Goal: Information Seeking & Learning: Find specific fact

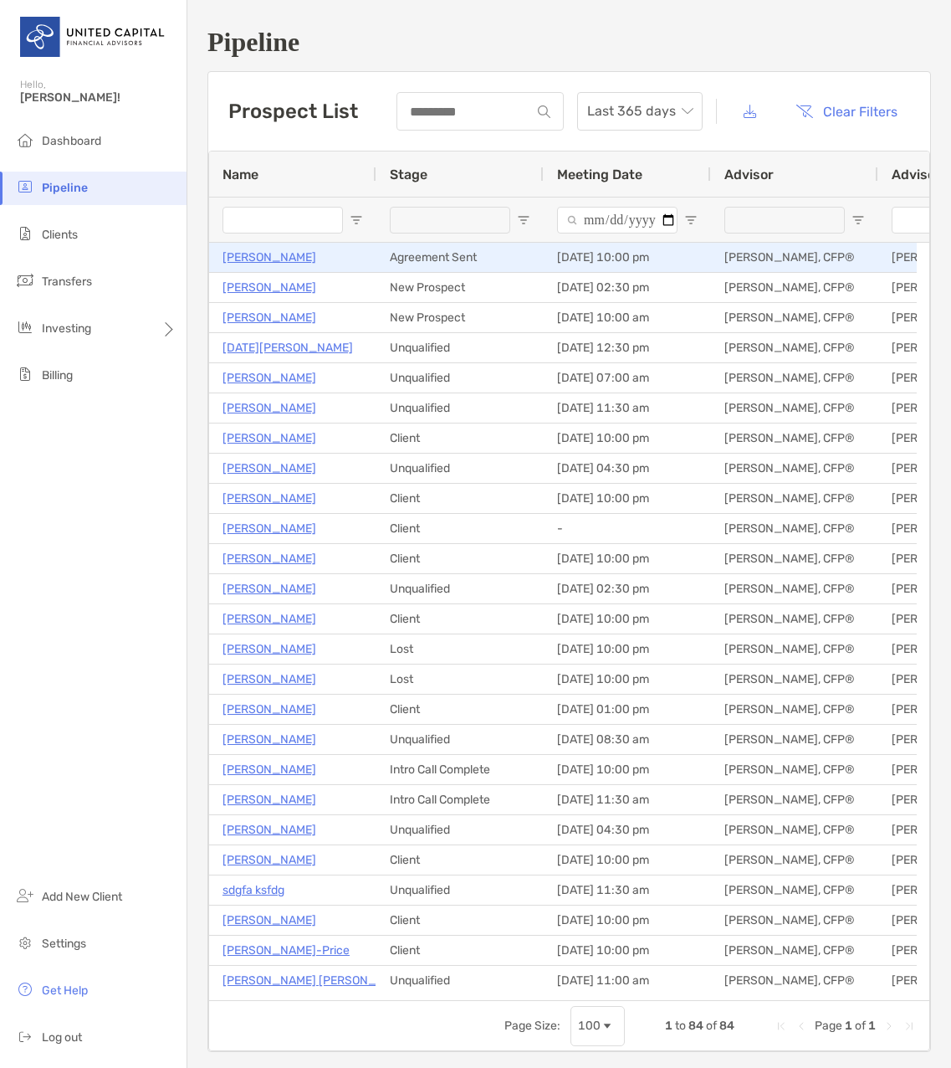
click at [247, 255] on p "[PERSON_NAME]" at bounding box center [270, 257] width 94 height 21
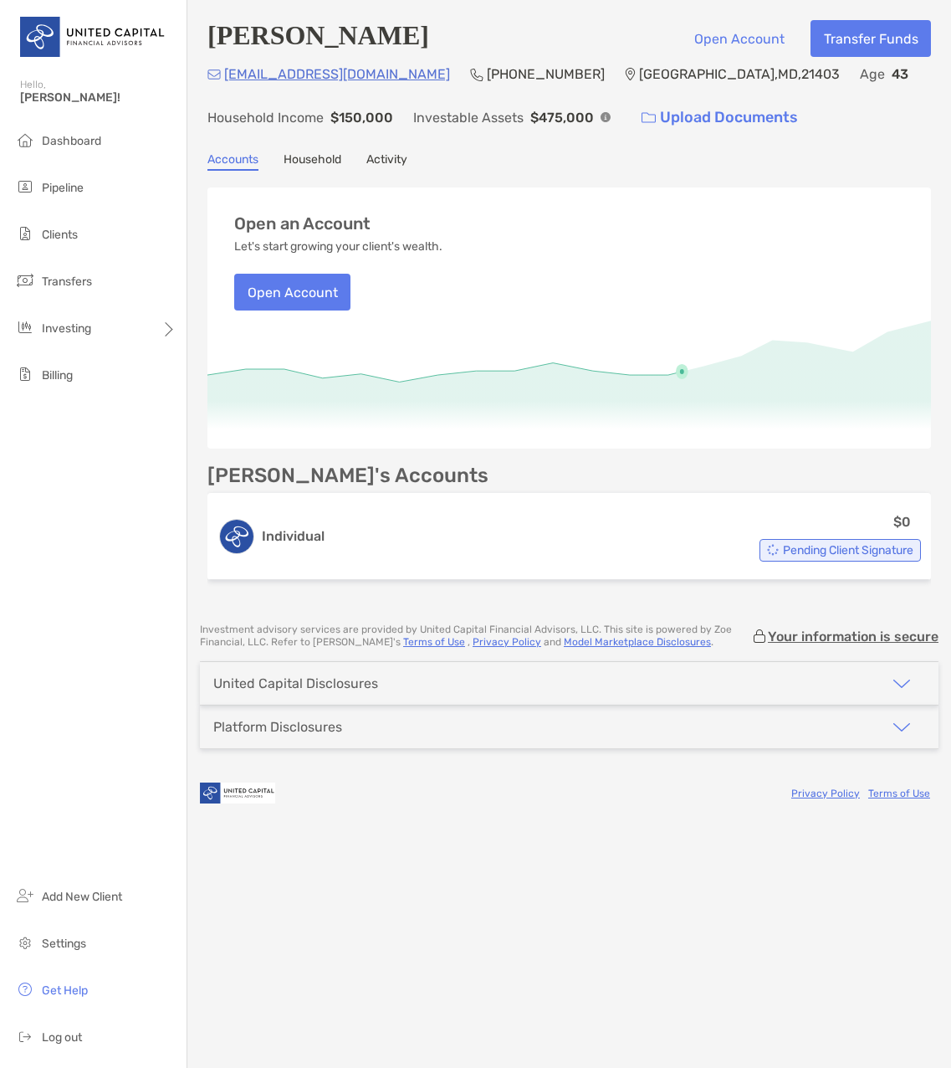
click at [391, 162] on link "Activity" at bounding box center [387, 161] width 41 height 18
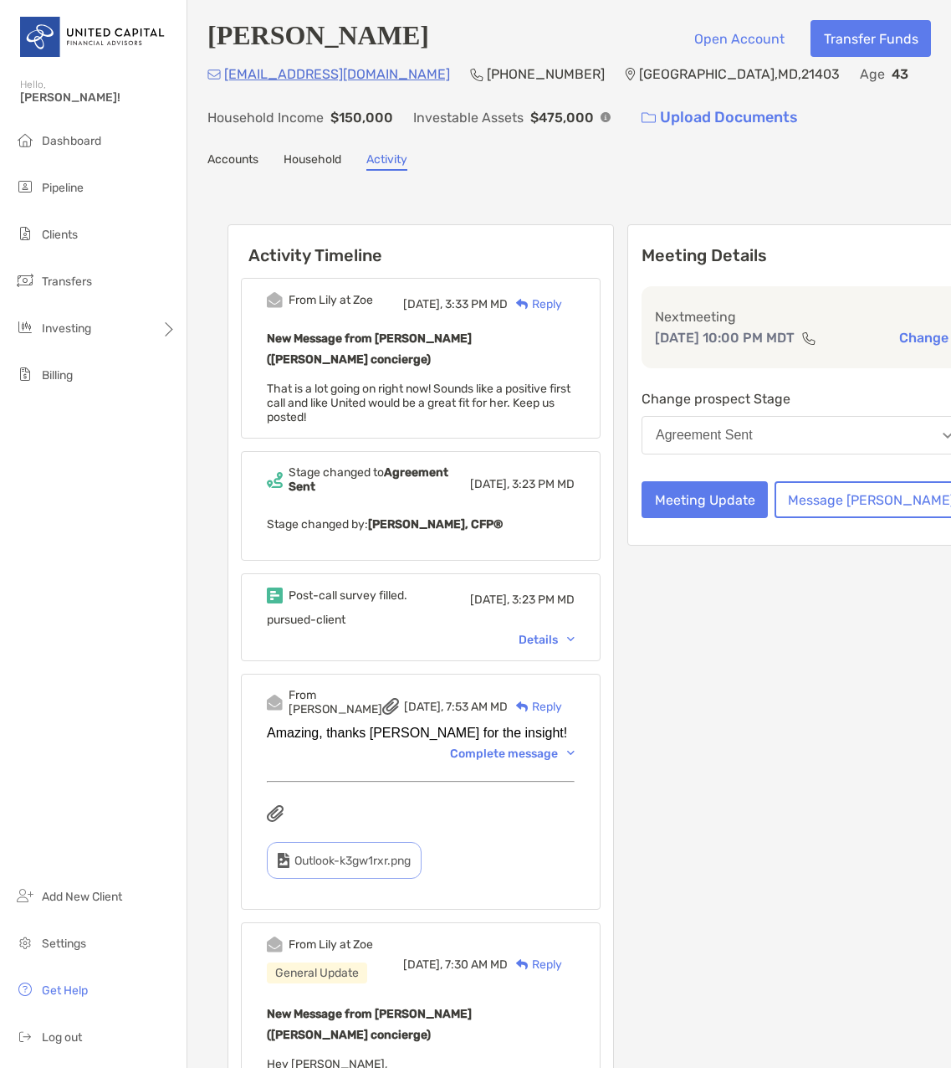
click at [570, 628] on div "Post-call survey filled. [DATE], 3:23 PM MD pursued-client Details" at bounding box center [421, 617] width 360 height 88
click at [531, 633] on div "Details" at bounding box center [547, 640] width 56 height 14
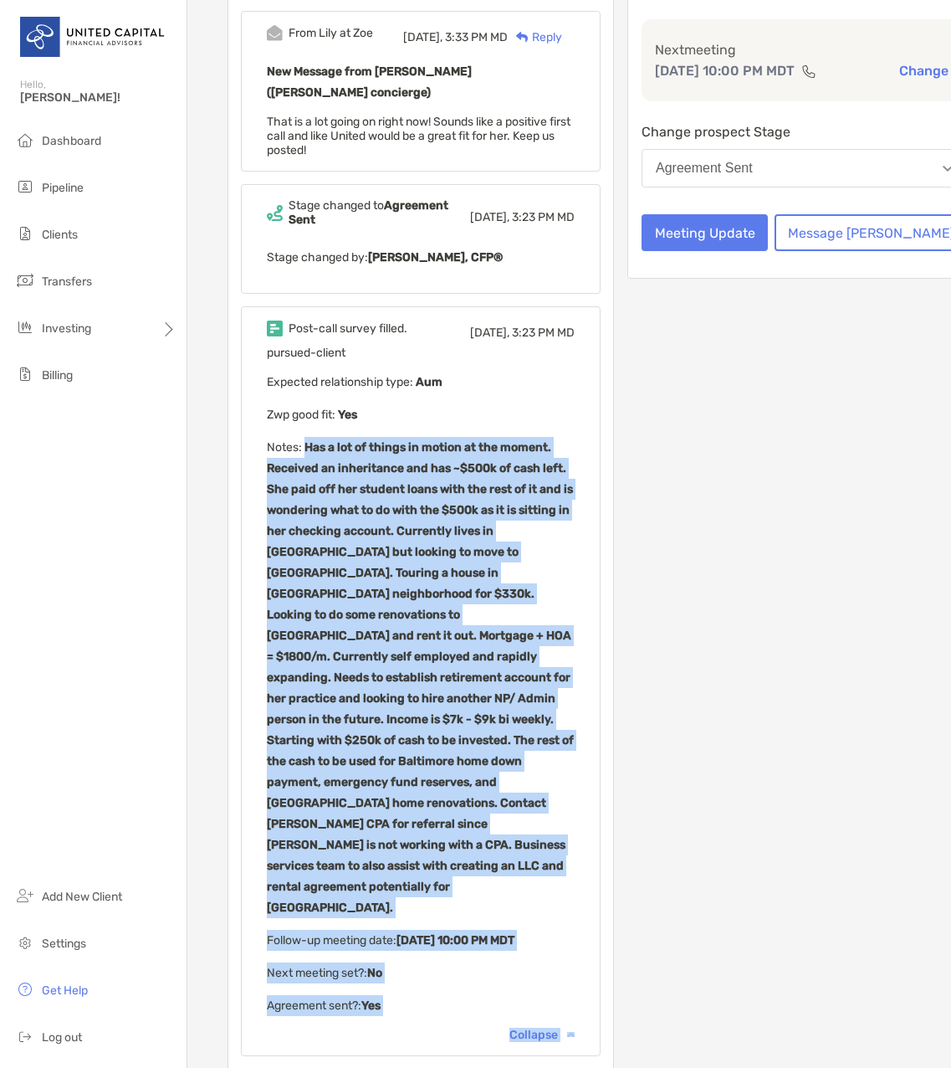
scroll to position [390, 0]
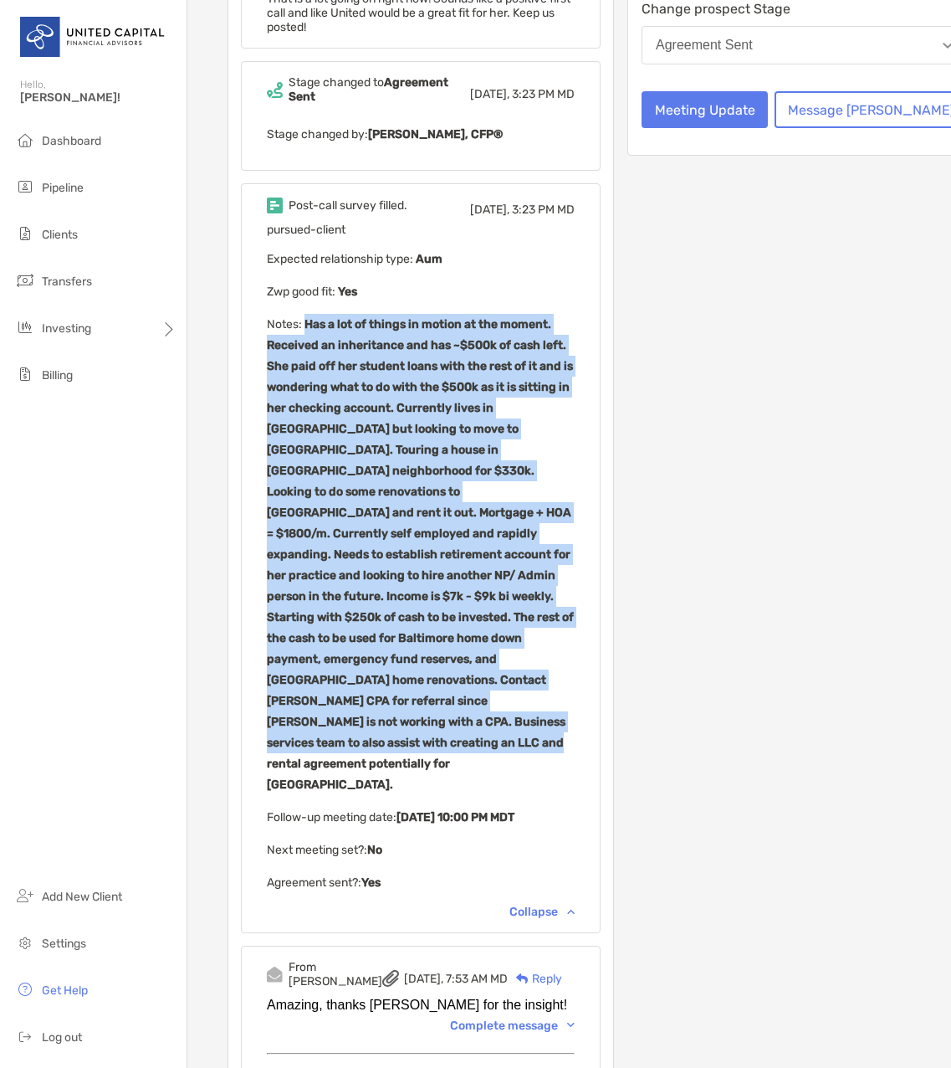
drag, startPoint x: 306, startPoint y: 694, endPoint x: 509, endPoint y: 672, distance: 203.7
click at [509, 672] on p "Notes : Has a lot of things in motion at the moment. Received an inheritance an…" at bounding box center [421, 554] width 308 height 481
drag, startPoint x: 509, startPoint y: 672, endPoint x: 444, endPoint y: 569, distance: 121.9
copy b "Has a lot of things in motion at the moment. Received an inheritance and has ~$…"
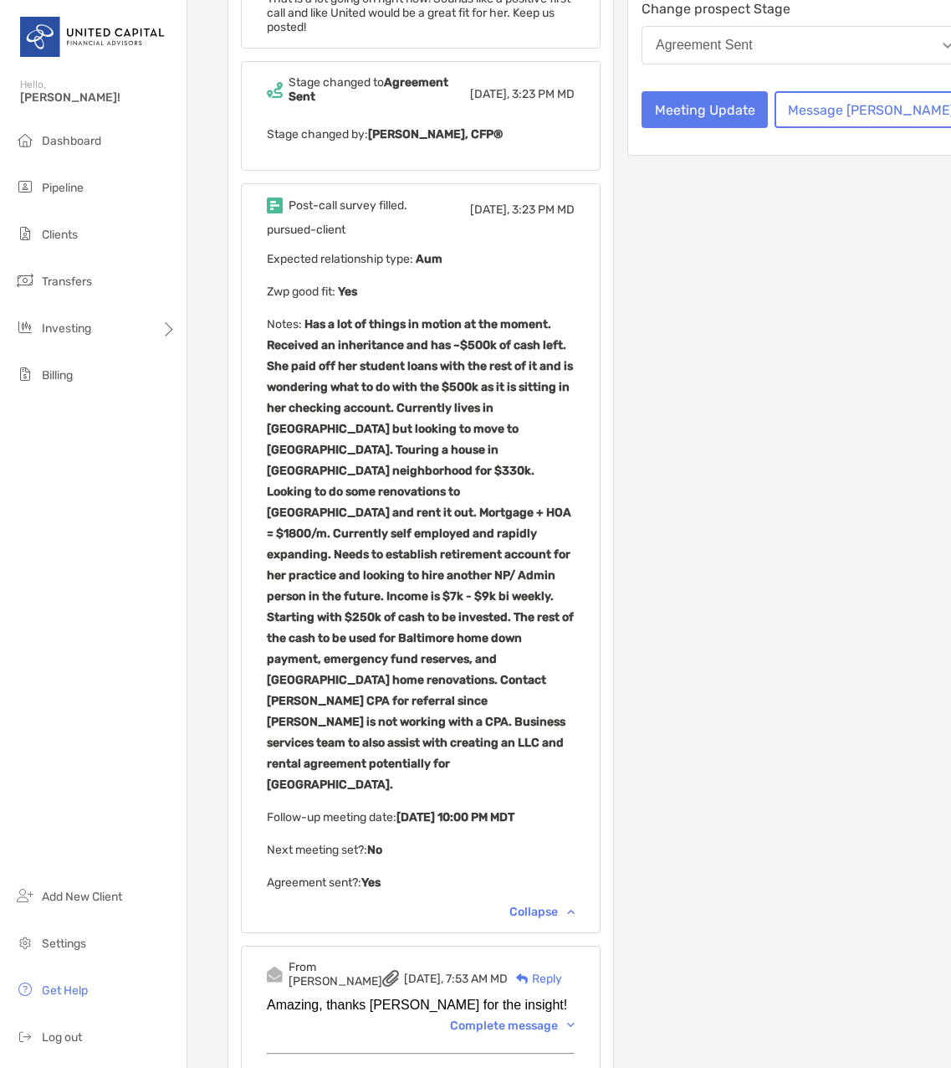
click at [534, 839] on p "Next meeting set? : No" at bounding box center [421, 849] width 308 height 21
click at [758, 421] on div "Meeting Details Next meeting [DATE] 10:00 PM MDT Change Change prospect Stage A…" at bounding box center [805, 868] width 354 height 2069
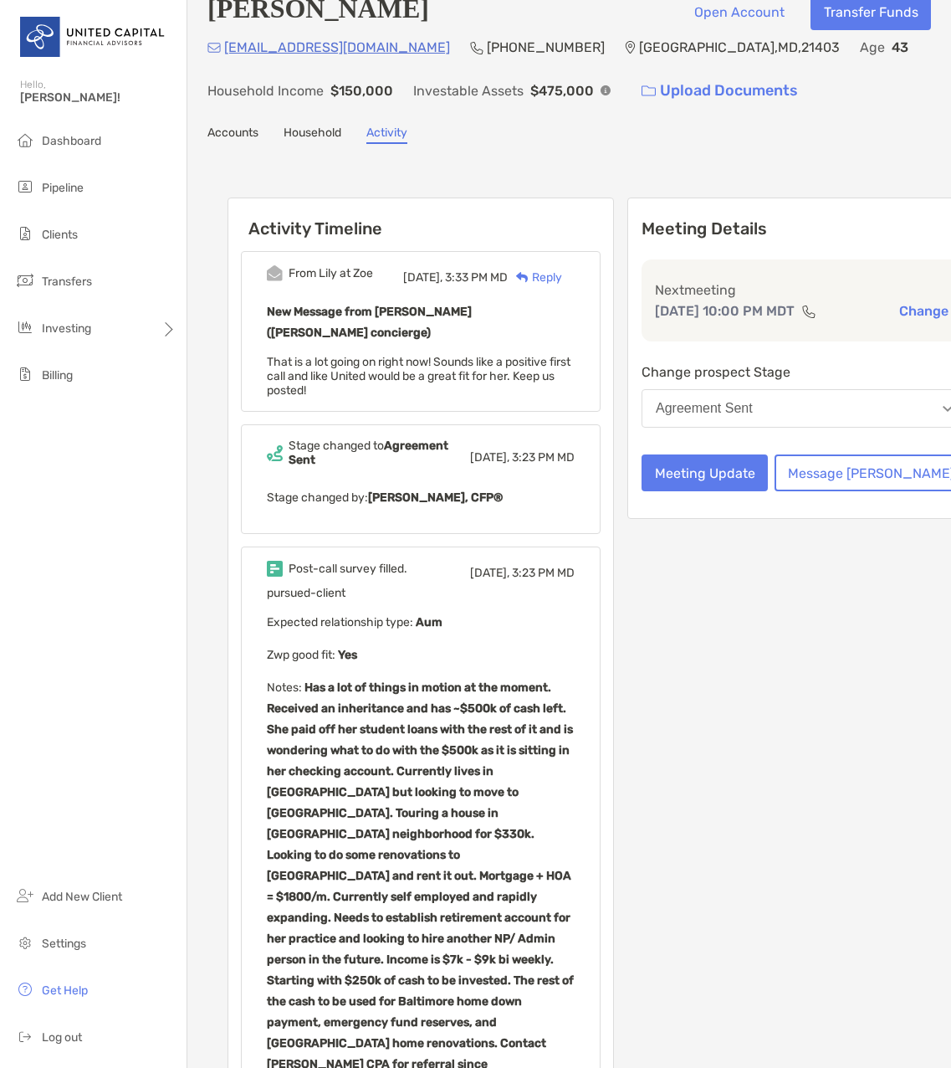
scroll to position [0, 0]
